Goal: Check status: Check status

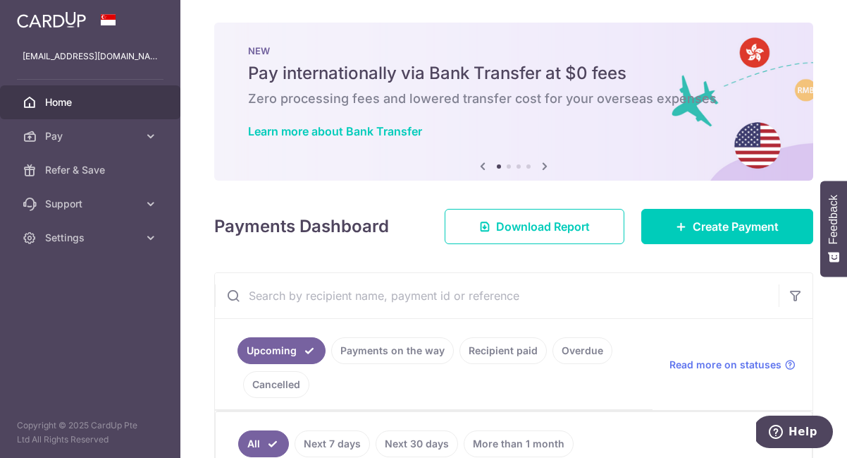
scroll to position [273, 0]
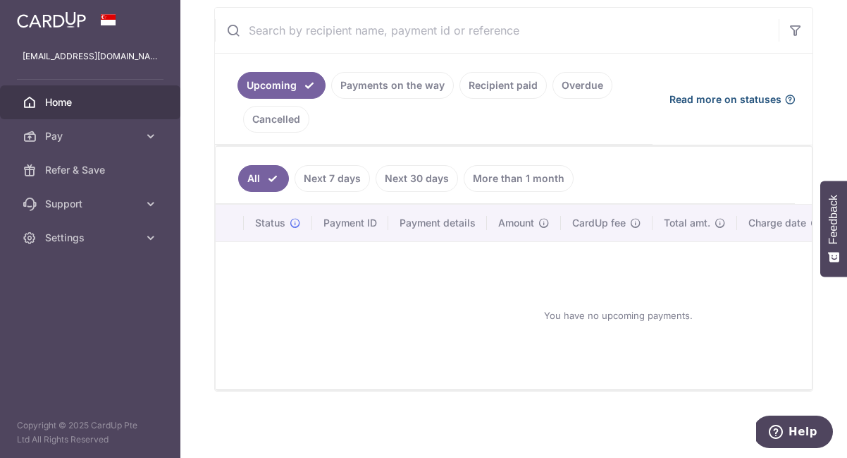
click at [740, 94] on span "Read more on statuses" at bounding box center [726, 99] width 112 height 14
click at [369, 80] on link "Payments on the way" at bounding box center [392, 85] width 123 height 27
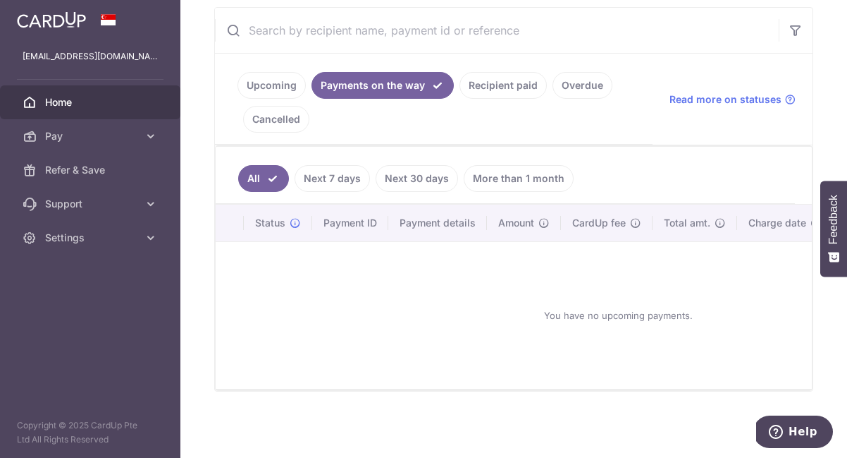
click at [484, 77] on link "Recipient paid" at bounding box center [503, 85] width 87 height 27
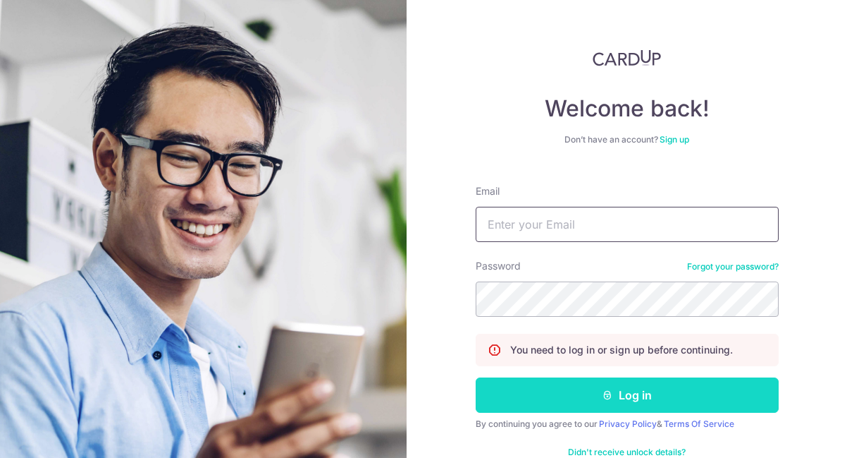
type input "[EMAIL_ADDRESS][DOMAIN_NAME]"
click at [552, 394] on button "Log in" at bounding box center [627, 394] width 303 height 35
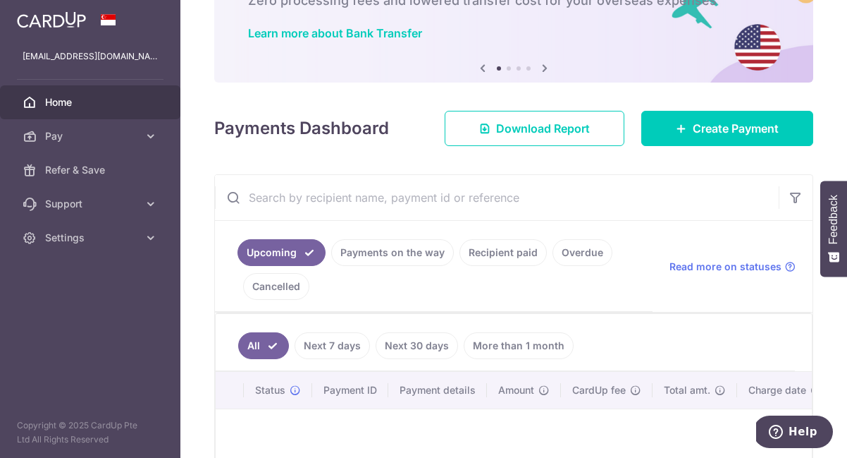
click at [413, 259] on link "Payments on the way" at bounding box center [392, 252] width 123 height 27
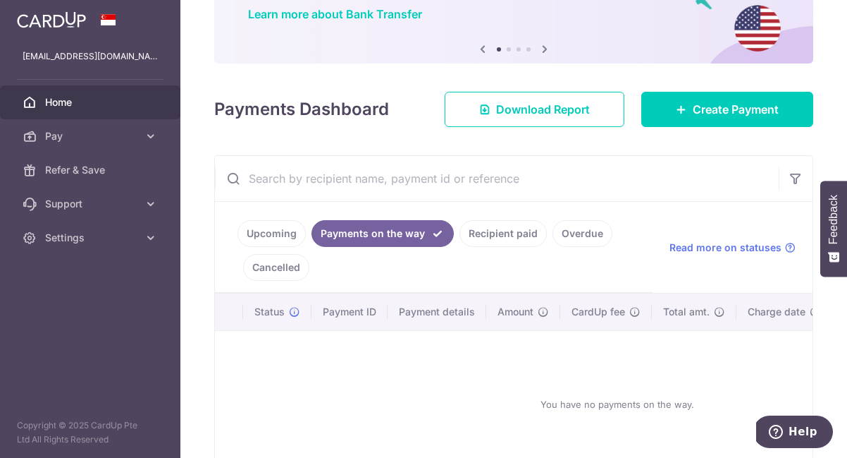
scroll to position [134, 0]
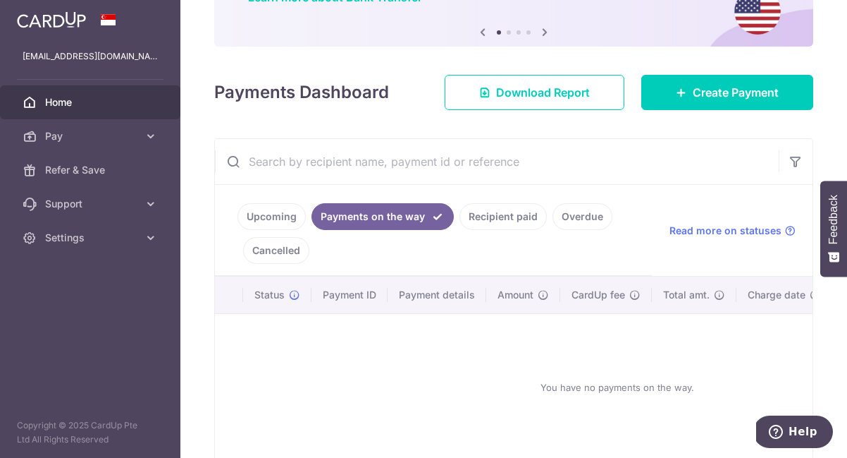
click at [514, 216] on link "Recipient paid" at bounding box center [503, 216] width 87 height 27
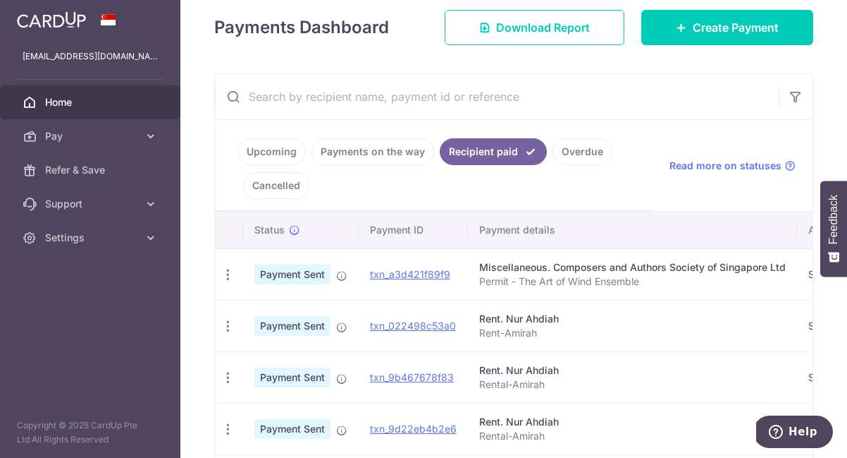
scroll to position [205, 0]
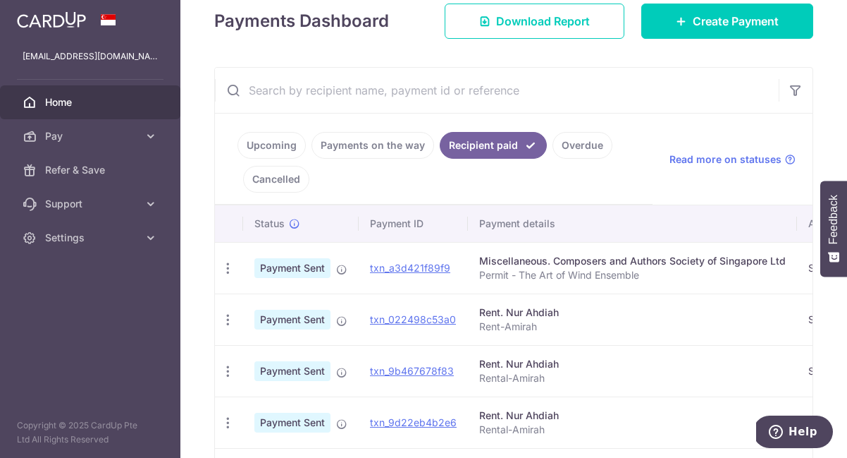
click at [283, 147] on link "Upcoming" at bounding box center [272, 145] width 68 height 27
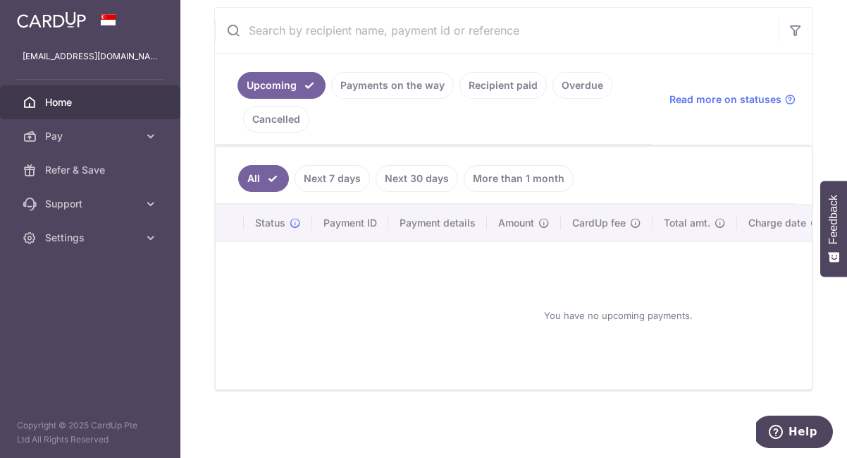
scroll to position [273, 0]
